Goal: Answer question/provide support: Share knowledge or assist other users

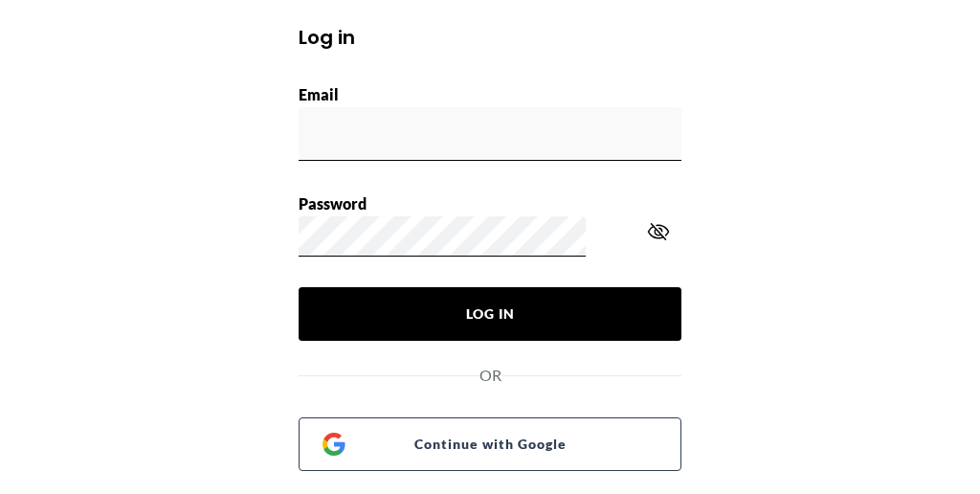
click at [473, 308] on button "Log In" at bounding box center [490, 314] width 383 height 54
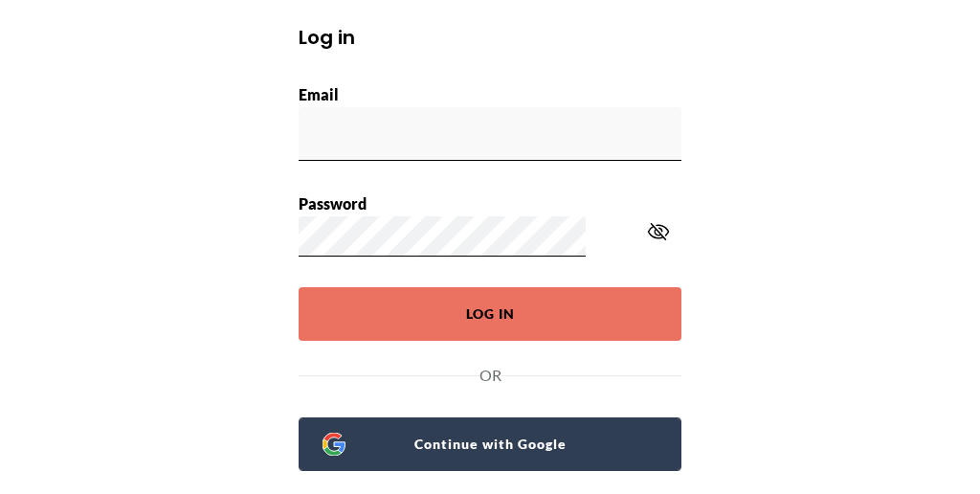
click at [451, 431] on span "Continue with Google" at bounding box center [501, 444] width 312 height 27
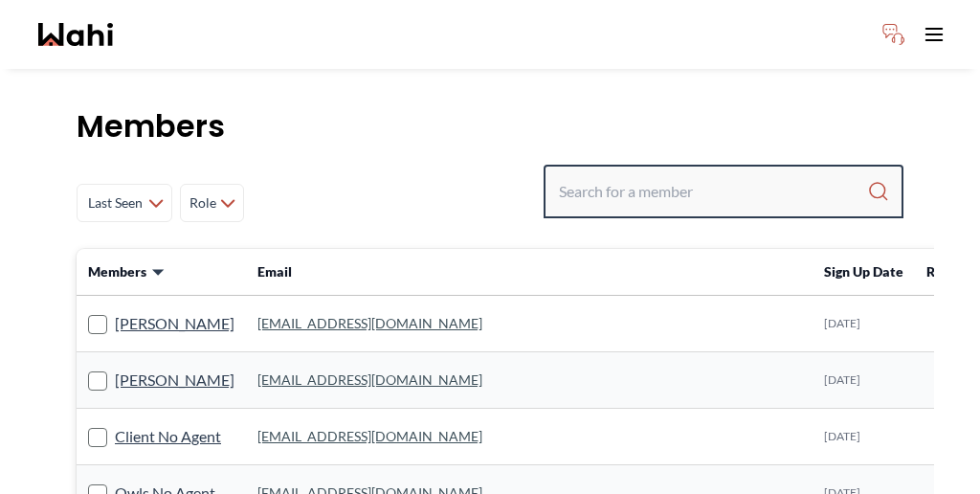
click at [764, 174] on input "Search input" at bounding box center [713, 191] width 308 height 34
paste input "Rustam"
type input "Rustam"
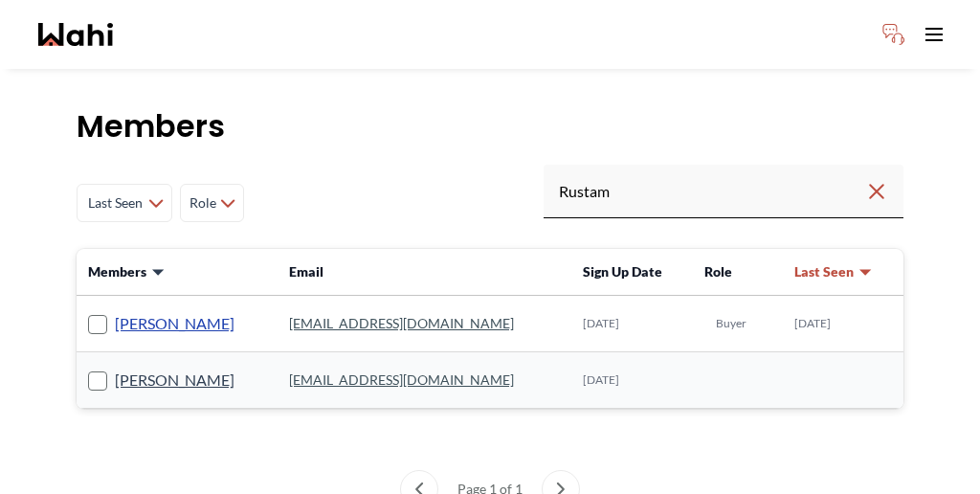
click at [173, 311] on link "Rustam Mamanazarau" at bounding box center [175, 323] width 120 height 25
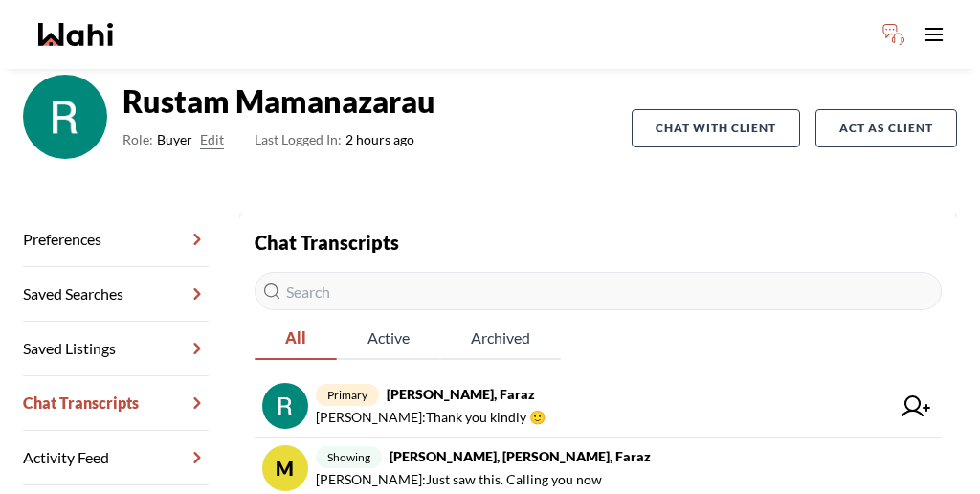
scroll to position [140, 0]
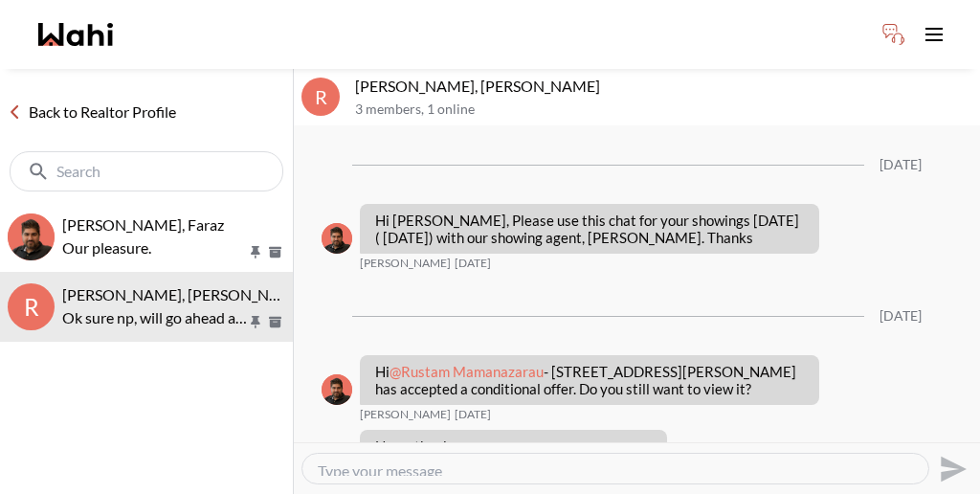
scroll to position [421, 0]
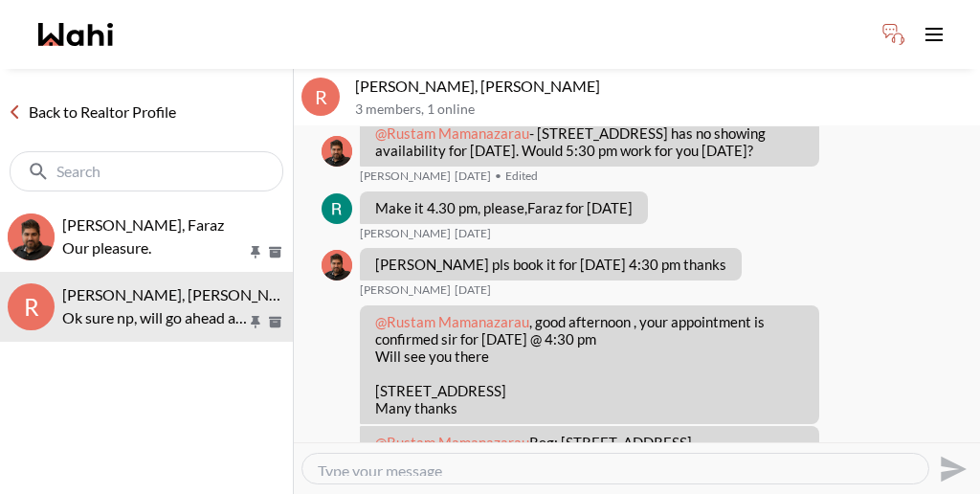
click at [80, 100] on link "Back to Realtor Profile" at bounding box center [92, 112] width 184 height 25
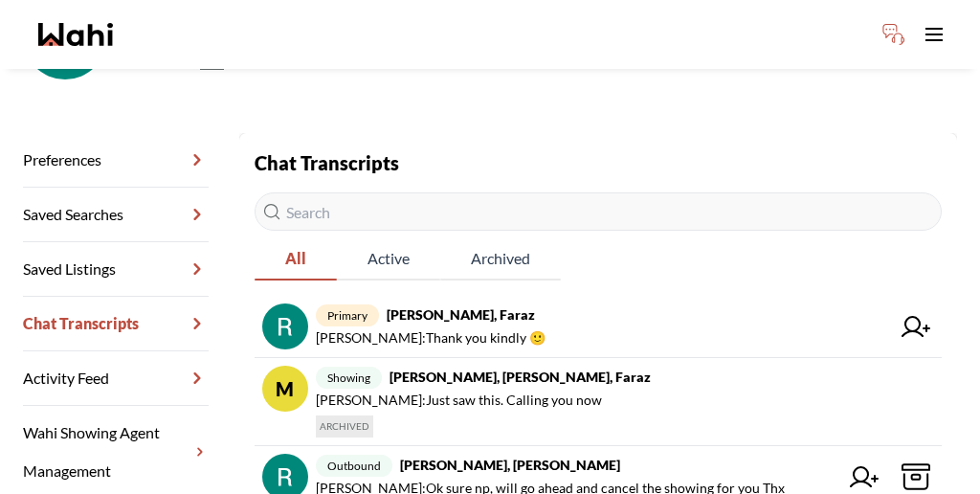
scroll to position [242, 0]
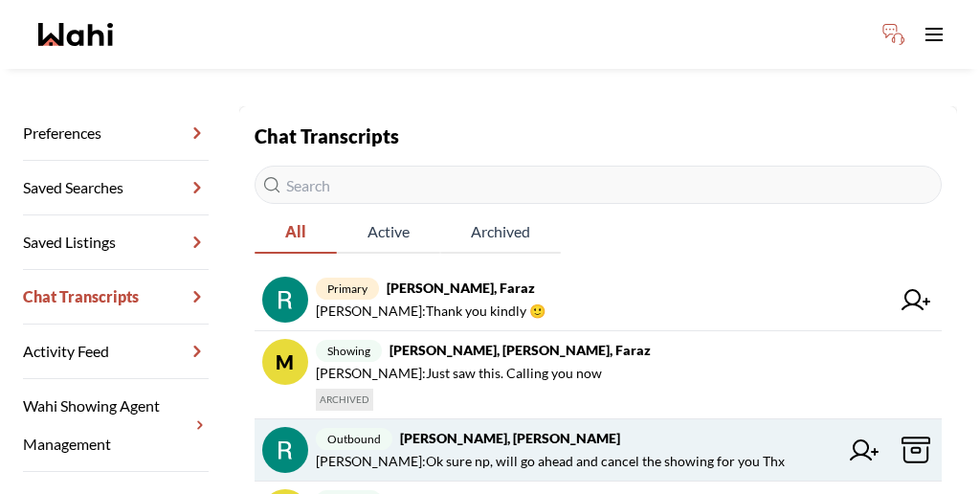
click at [912, 448] on icon at bounding box center [916, 450] width 9 height 5
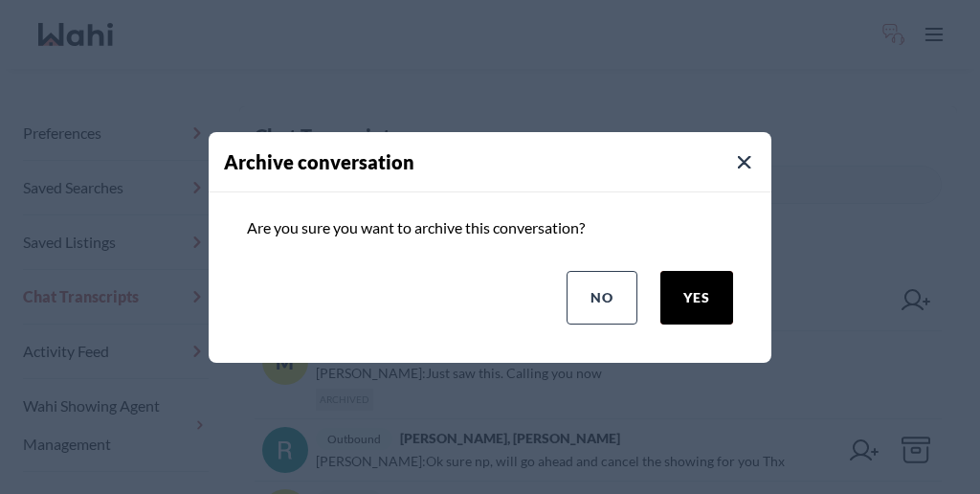
click at [733, 278] on button "yes" at bounding box center [696, 298] width 73 height 54
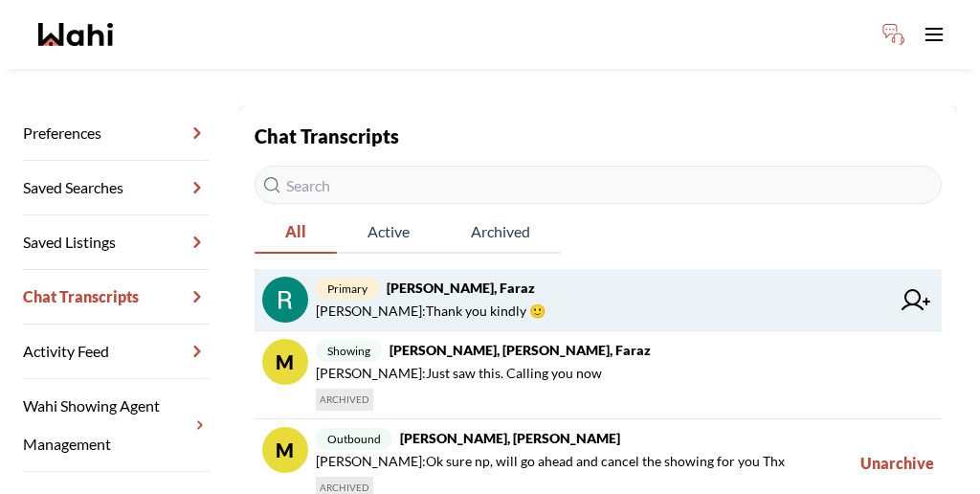
click at [429, 279] on strong "Rustam Mamanazarau, Faraz" at bounding box center [461, 287] width 148 height 16
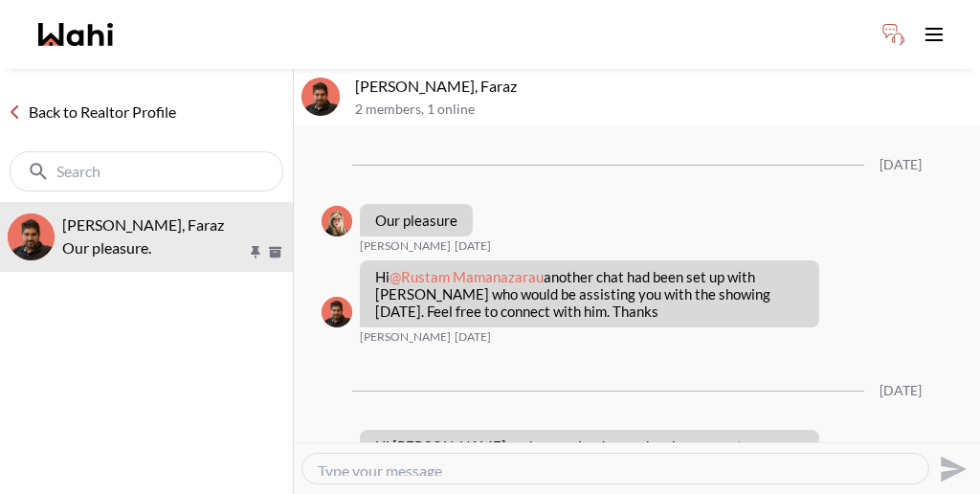
scroll to position [1503, 0]
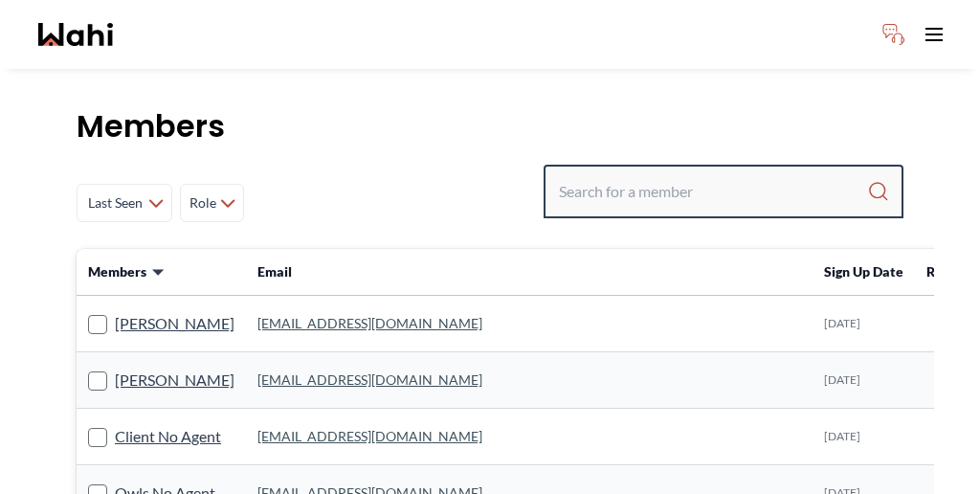
click at [729, 174] on input "Search input" at bounding box center [713, 191] width 308 height 34
type input "bill bowen"
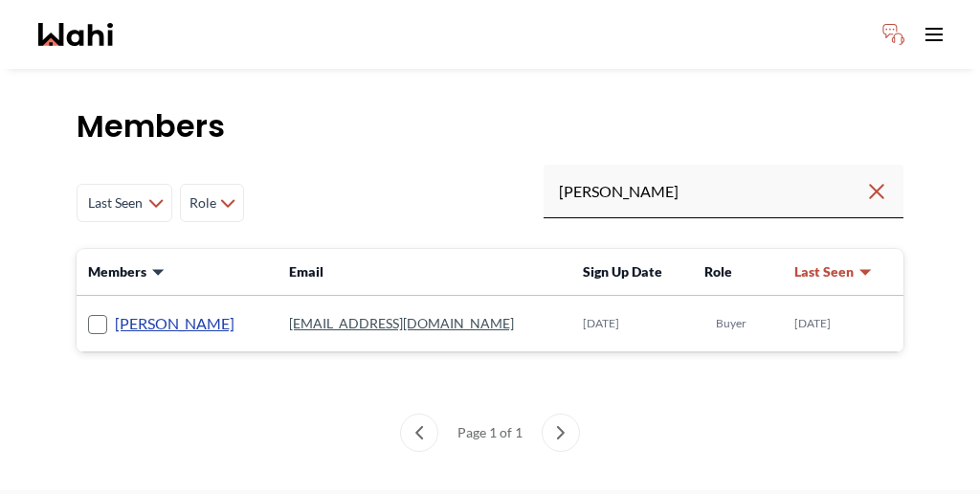
click at [124, 311] on link "Bill Bowen" at bounding box center [175, 323] width 120 height 25
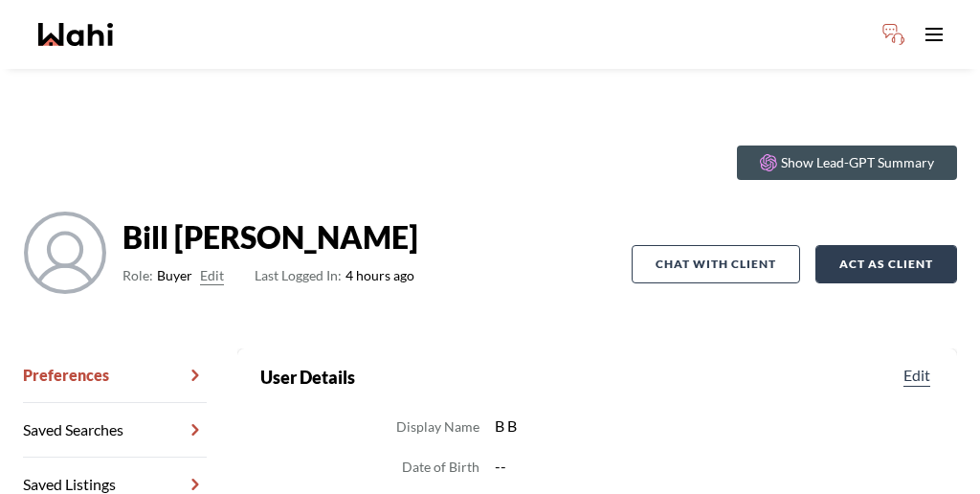
click at [864, 245] on button "Act as Client" at bounding box center [886, 264] width 142 height 38
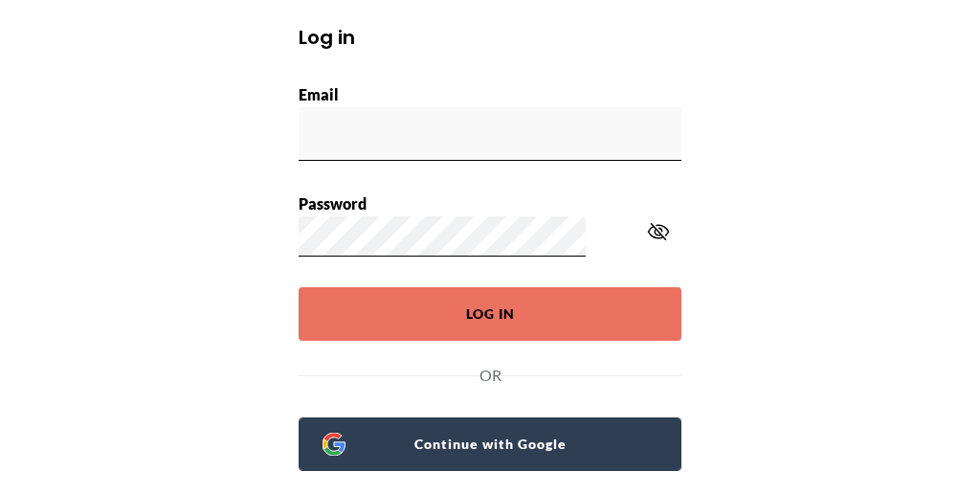
click at [474, 431] on span "Continue with Google" at bounding box center [501, 444] width 312 height 27
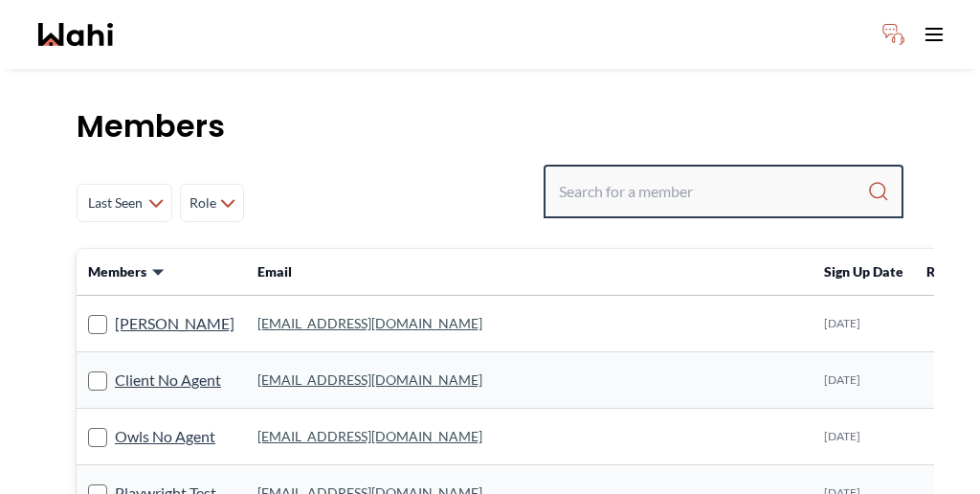
click at [713, 174] on input "Search input" at bounding box center [713, 191] width 308 height 34
paste input "[PERSON_NAME]"
type input "[PERSON_NAME]"
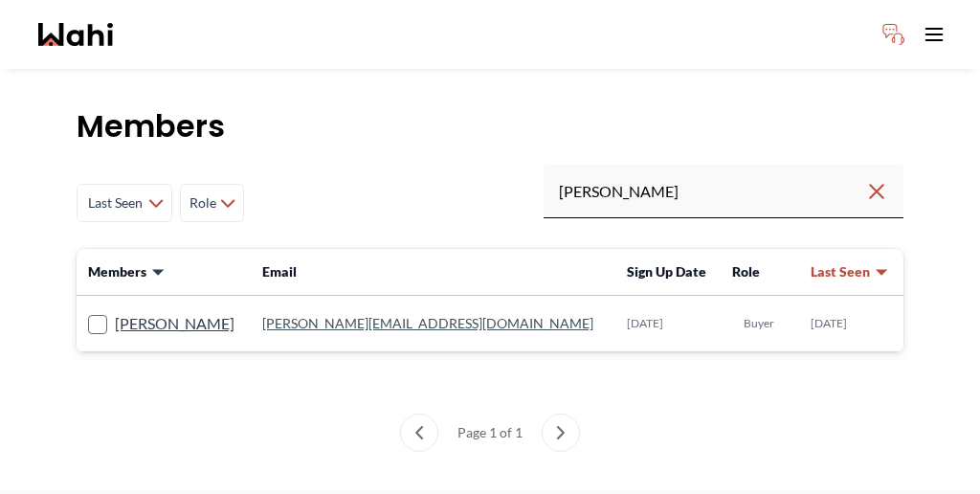
click at [132, 296] on td "[PERSON_NAME]" at bounding box center [164, 324] width 174 height 56
click at [136, 311] on link "[PERSON_NAME]" at bounding box center [175, 323] width 120 height 25
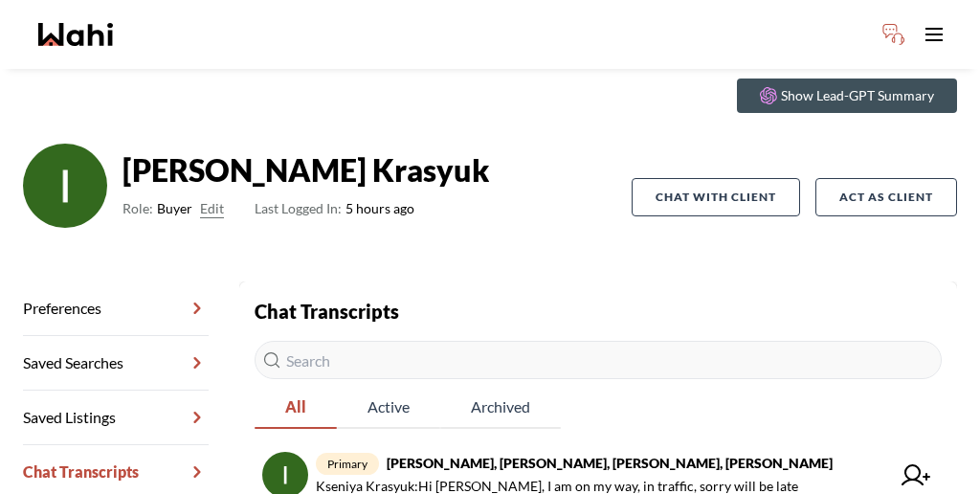
scroll to position [92, 0]
